Goal: Check status: Check status

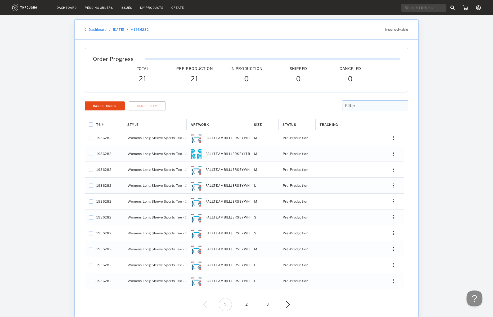
click at [120, 28] on link "[DATE]" at bounding box center [118, 30] width 11 height 4
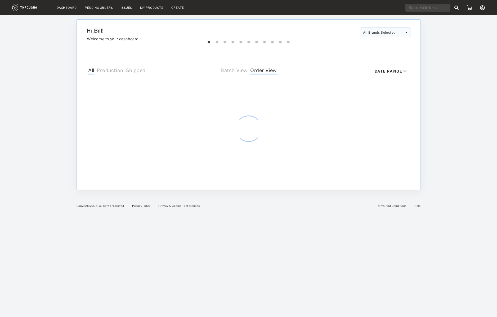
select select "7"
select select "2025"
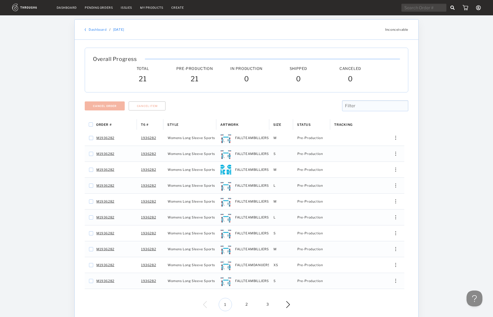
click at [124, 8] on div "Issues" at bounding box center [126, 8] width 11 height 4
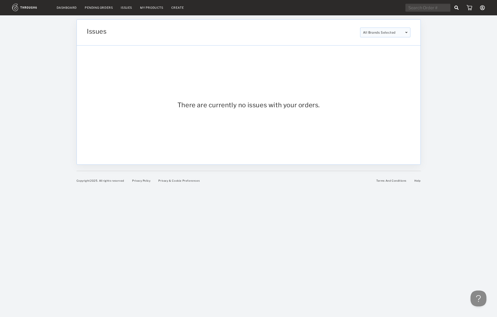
click at [67, 8] on link "Dashboard" at bounding box center [67, 8] width 20 height 4
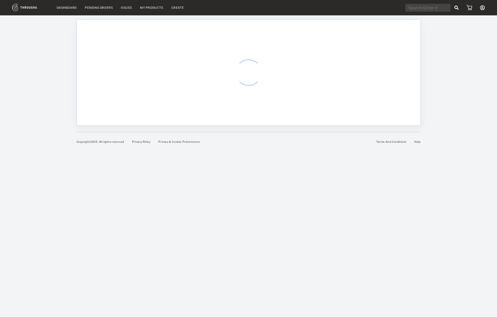
select select "7"
select select "2025"
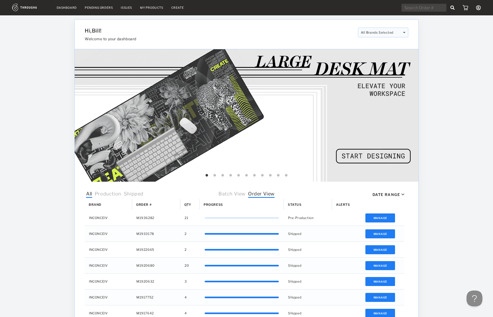
scroll to position [6, 0]
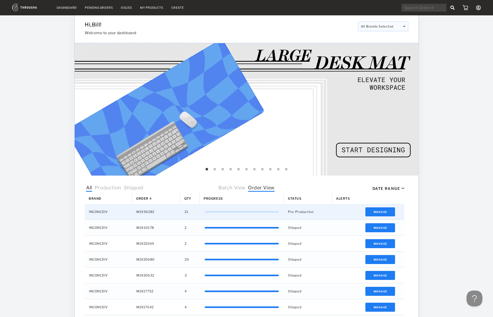
click at [379, 216] on div "Manage" at bounding box center [380, 212] width 48 height 16
click at [379, 212] on button "Manage" at bounding box center [380, 211] width 30 height 9
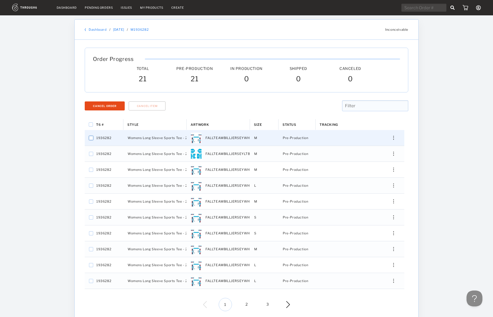
click at [91, 137] on input "Press Space to toggle row selection (unchecked)" at bounding box center [91, 138] width 4 height 4
checkbox input "true"
click at [92, 123] on input "Press Space to toggle all rows selection (unchecked)" at bounding box center [91, 124] width 4 height 4
checkbox input "true"
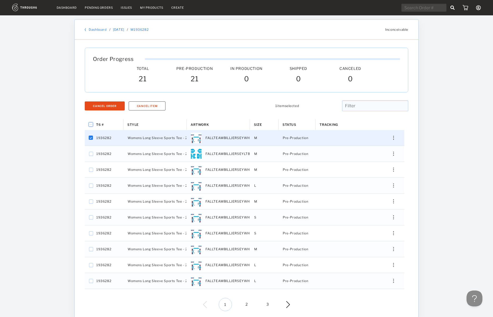
checkbox input "true"
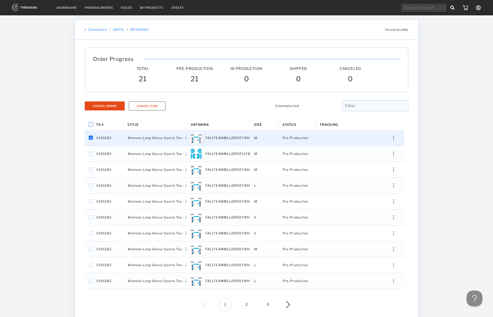
checkbox input "true"
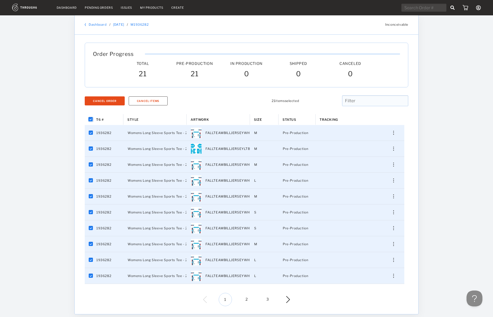
scroll to position [30, 0]
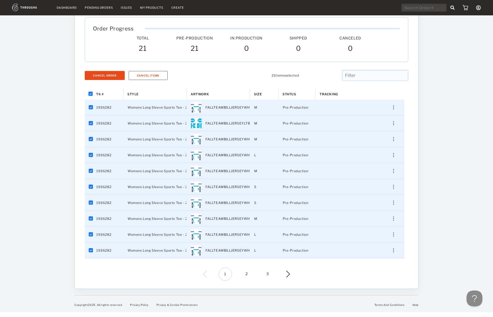
click at [288, 273] on img at bounding box center [284, 273] width 12 height 7
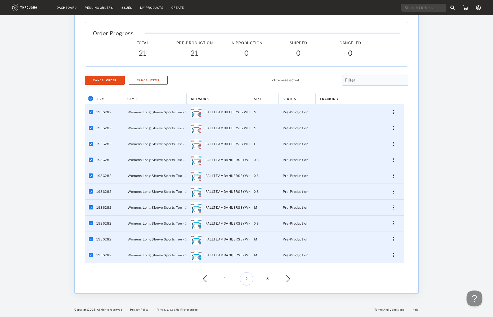
click at [288, 273] on div "1 2 3" at bounding box center [246, 278] width 87 height 13
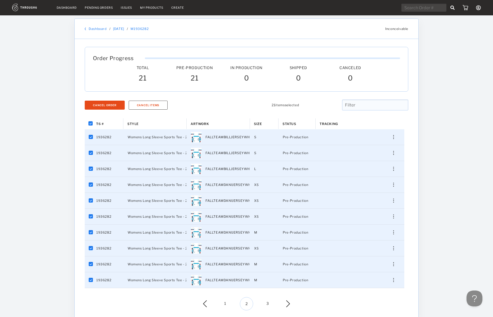
scroll to position [0, 0]
click at [99, 30] on link "Dashboard" at bounding box center [98, 30] width 18 height 4
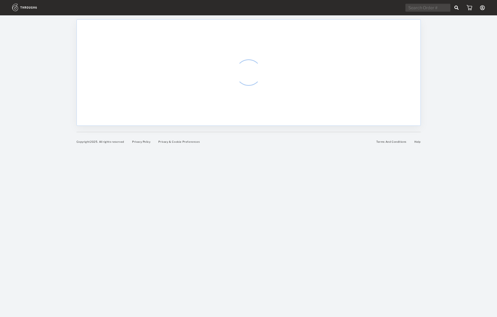
select select "7"
select select "2025"
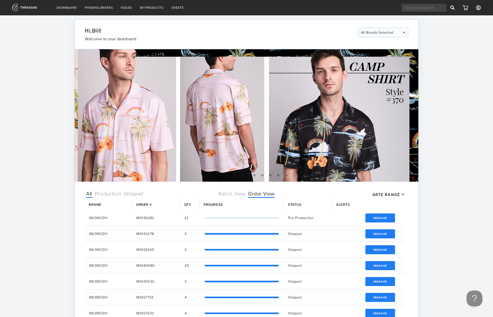
click at [478, 7] on icon at bounding box center [478, 7] width 5 height 5
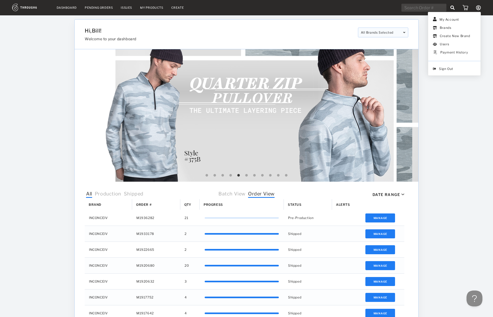
click at [446, 94] on div "Dashboard Pending Orders Issues My Products Create My Account Brands Create New…" at bounding box center [246, 210] width 493 height 420
click at [480, 8] on icon at bounding box center [478, 7] width 5 height 5
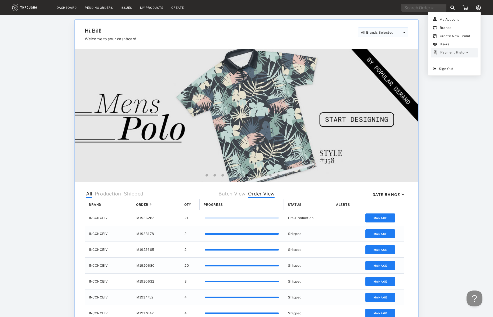
click at [452, 53] on div "Payment History" at bounding box center [454, 52] width 28 height 5
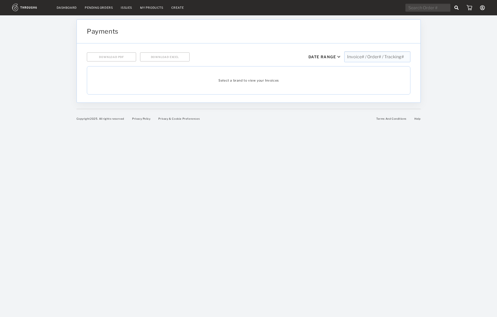
select select "7"
select select "2025"
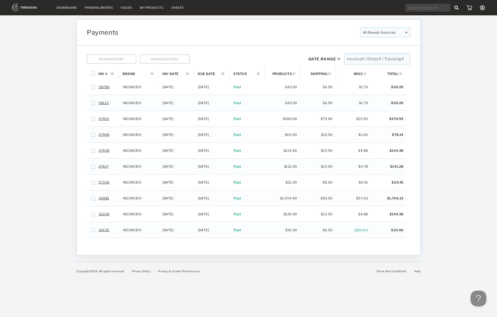
click at [59, 7] on link "Dashboard" at bounding box center [67, 8] width 20 height 4
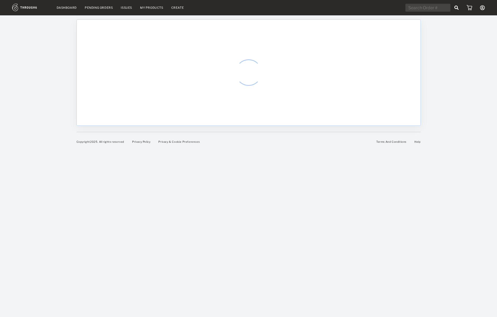
select select "7"
select select "2025"
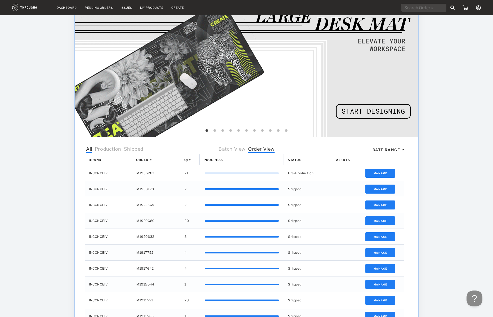
scroll to position [103, 0]
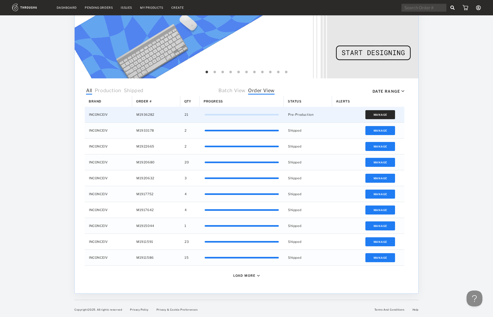
click at [377, 117] on button "Manage" at bounding box center [380, 114] width 30 height 9
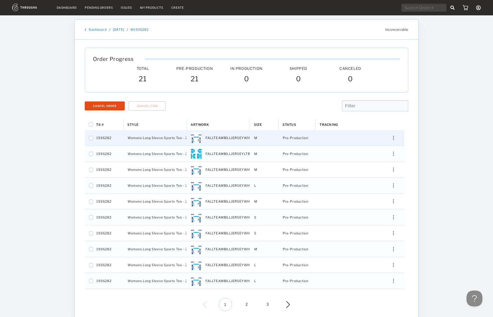
click at [394, 136] on div "Press SPACE to select this row." at bounding box center [391, 138] width 13 height 4
click at [375, 143] on span "Edit Shipping" at bounding box center [370, 143] width 22 height 7
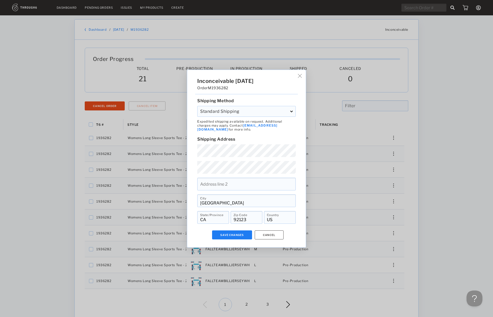
click at [255, 113] on div "Standard Shipping" at bounding box center [246, 111] width 98 height 11
click at [280, 114] on div "Standard Shipping" at bounding box center [246, 111] width 98 height 11
click at [283, 114] on div "Standard Shipping" at bounding box center [246, 111] width 98 height 11
click at [226, 89] on span "Order M1936282" at bounding box center [212, 87] width 31 height 4
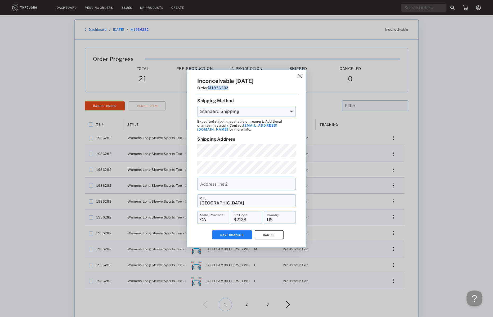
click at [226, 89] on span "Order M1936282" at bounding box center [212, 87] width 31 height 4
copy div "Order M1936282"
click at [301, 77] on img at bounding box center [300, 76] width 4 height 4
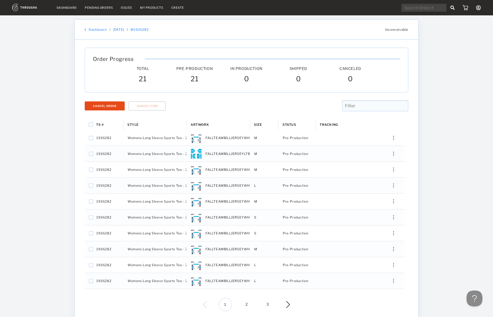
click at [123, 29] on link "08/22/25" at bounding box center [118, 30] width 11 height 4
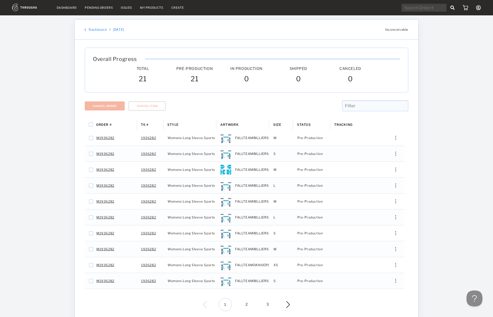
click at [71, 7] on link "Dashboard" at bounding box center [67, 8] width 20 height 4
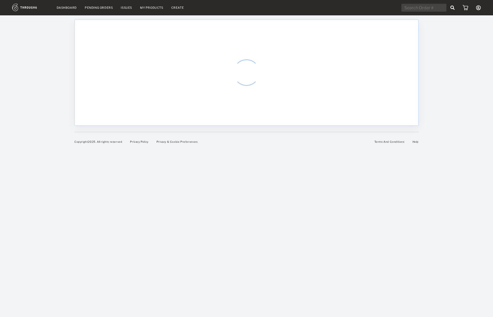
select select "7"
select select "2025"
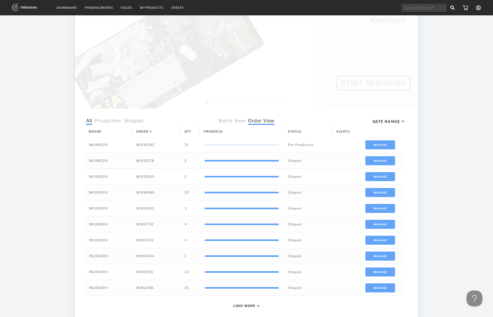
scroll to position [103, 0]
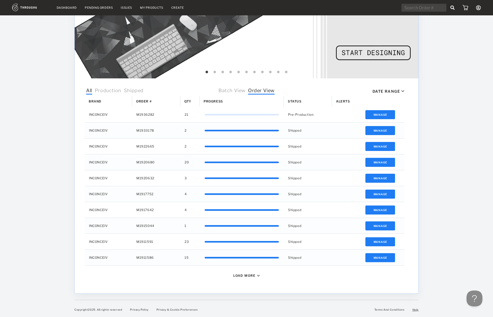
click at [418, 310] on link "Help" at bounding box center [415, 309] width 6 height 3
